Goal: Task Accomplishment & Management: Use online tool/utility

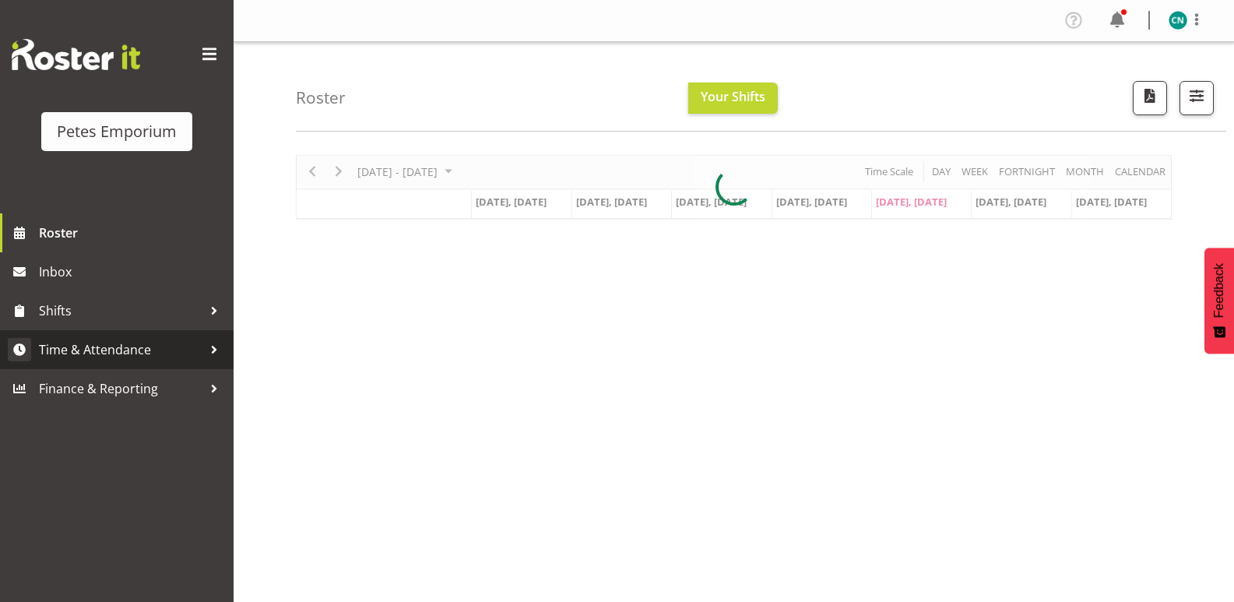
click at [106, 345] on span "Time & Attendance" at bounding box center [120, 349] width 163 height 23
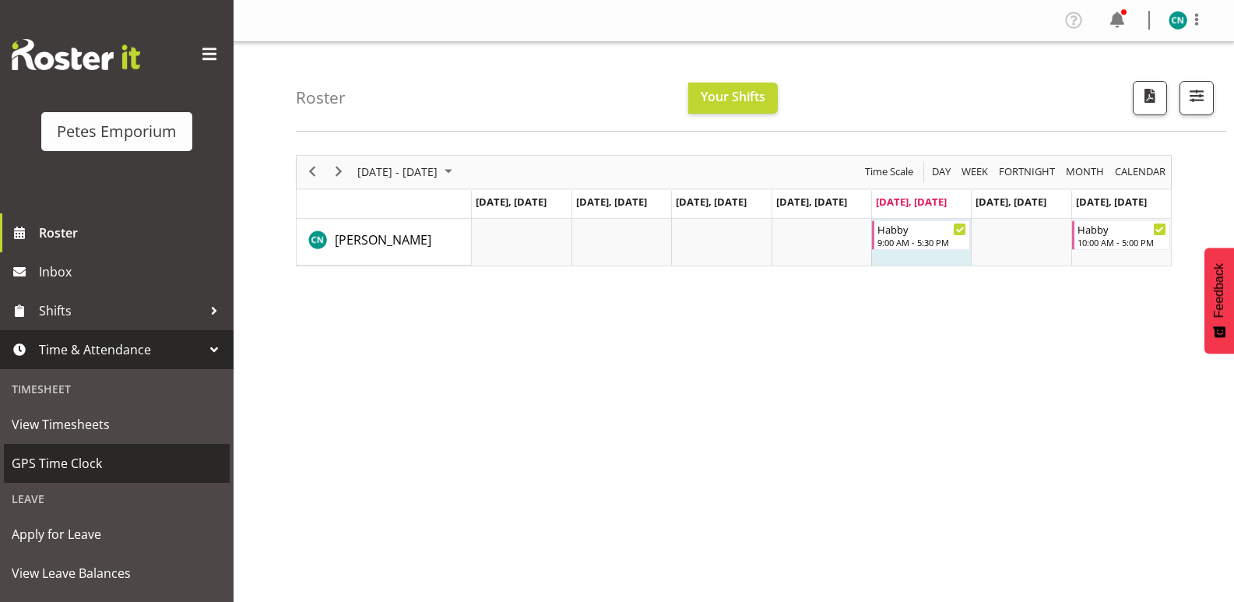
click at [65, 473] on span "GPS Time Clock" at bounding box center [117, 463] width 210 height 23
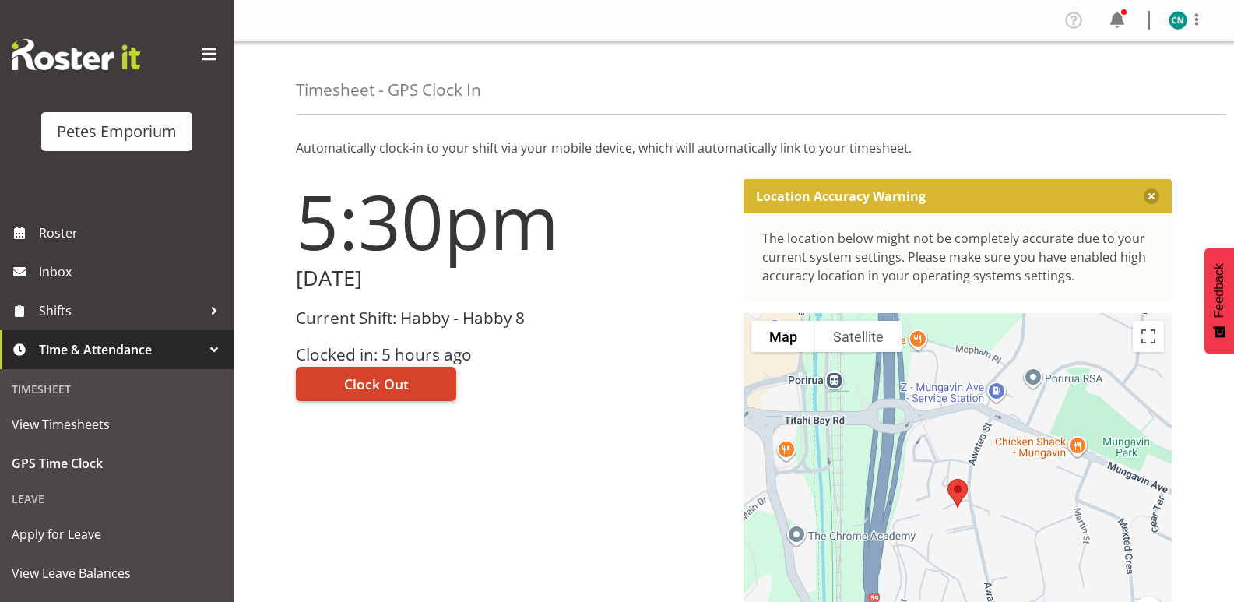
click at [386, 387] on span "Clock Out" at bounding box center [376, 384] width 65 height 20
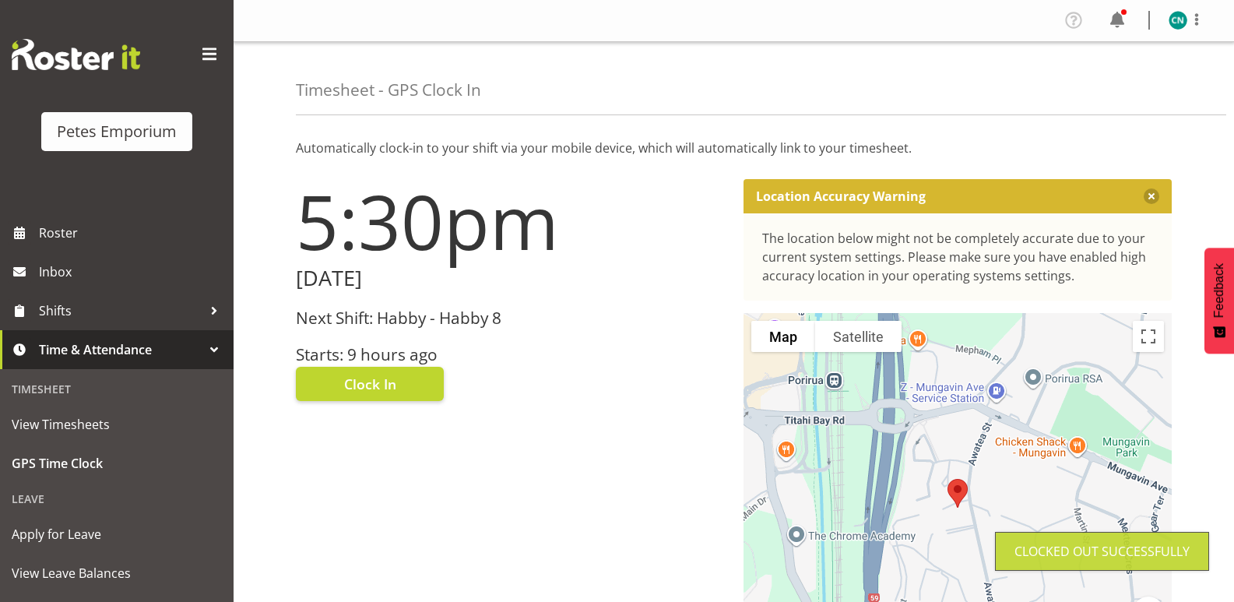
click at [1170, 19] on img at bounding box center [1178, 20] width 19 height 19
click at [1102, 89] on link "Log Out" at bounding box center [1130, 82] width 149 height 28
